Goal: Book appointment/travel/reservation

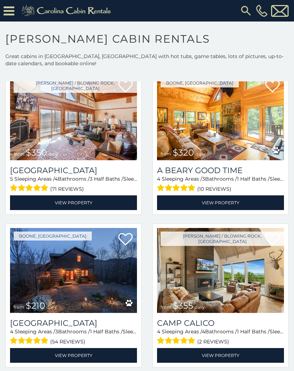
scroll to position [1724, 0]
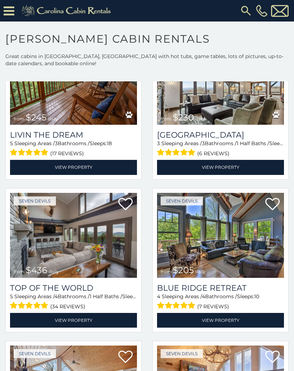
scroll to position [3594, 0]
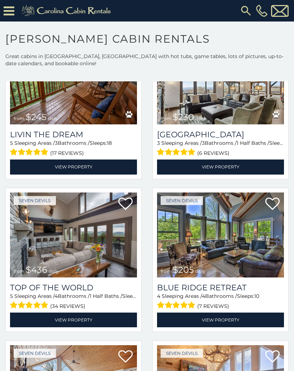
click at [8, 7] on icon at bounding box center [9, 11] width 11 height 13
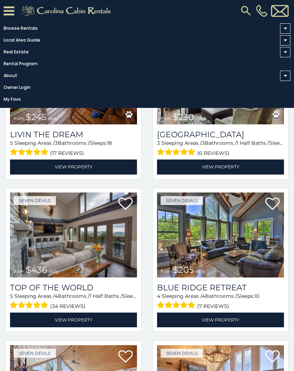
click at [27, 28] on link "Browse Rentals" at bounding box center [145, 28] width 290 height 10
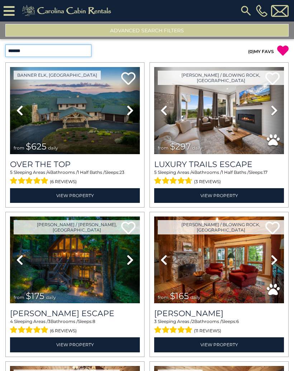
click at [87, 49] on select "**********" at bounding box center [48, 50] width 86 height 13
select select "**********"
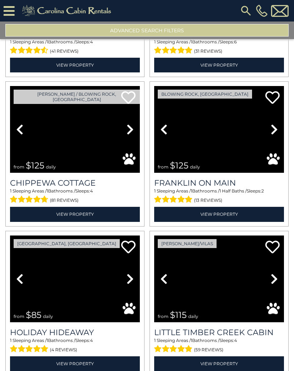
scroll to position [129, 0]
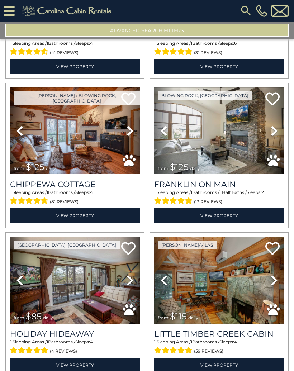
click at [84, 276] on img at bounding box center [75, 280] width 130 height 87
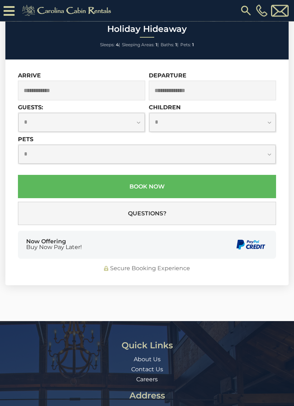
scroll to position [2149, 0]
click at [12, 7] on icon at bounding box center [9, 11] width 11 height 13
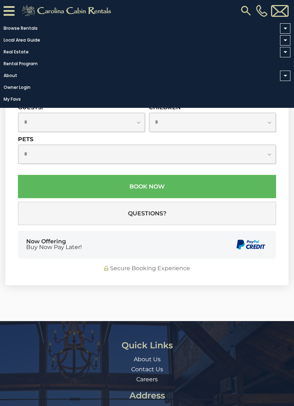
click at [23, 50] on link "Real Estate" at bounding box center [145, 52] width 290 height 10
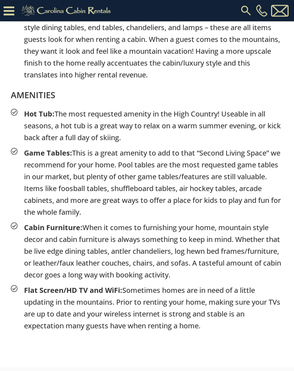
scroll to position [1799, 0]
